Goal: Information Seeking & Learning: Learn about a topic

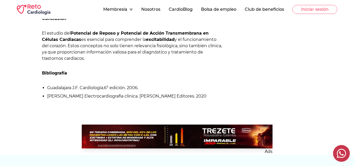
scroll to position [769, 0]
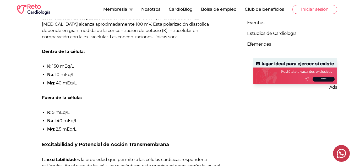
scroll to position [268, 0]
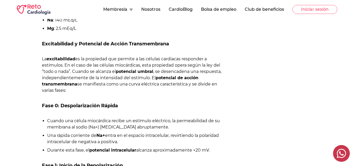
scroll to position [364, 0]
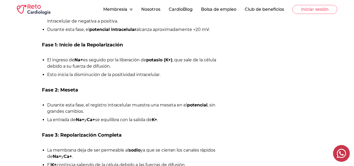
scroll to position [485, 0]
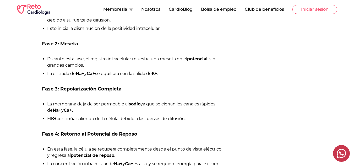
scroll to position [532, 0]
click at [185, 56] on li "Durante esta fase, el registro intracelular muestra una meseta en el potencial …" at bounding box center [134, 62] width 175 height 13
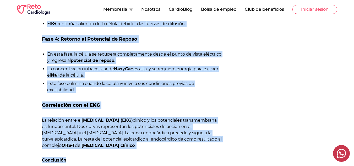
scroll to position [627, 0]
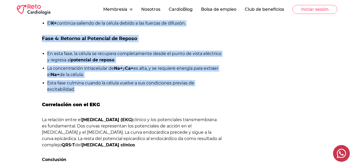
drag, startPoint x: 40, startPoint y: 35, endPoint x: 78, endPoint y: 90, distance: 66.4
copy div "Lore 0: Ipsumdolorsitam Consec Adipis eli seddoe temporinci utlabo et dolorema …"
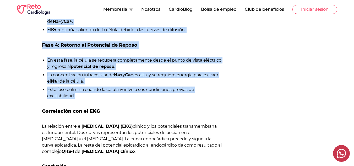
scroll to position [623, 0]
